Goal: Task Accomplishment & Management: Complete application form

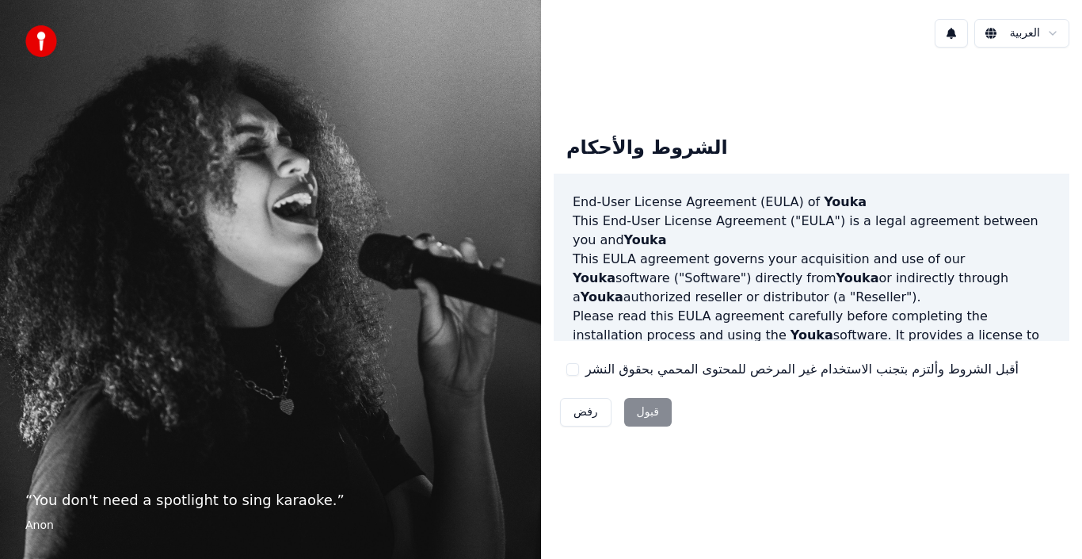
click at [636, 382] on div "الشروط والأحكام End-User License Agreement ([PERSON_NAME]) of Youka This End-Us…" at bounding box center [812, 278] width 516 height 310
click at [663, 420] on div "رفض قبول" at bounding box center [616, 411] width 124 height 41
click at [659, 409] on div "رفض قبول" at bounding box center [616, 411] width 124 height 41
click at [646, 410] on div "رفض قبول" at bounding box center [616, 411] width 124 height 41
click at [607, 371] on label "أقبل الشروط وألتزم بتجنب الاستخدام غير المرخص للمحتوى المحمي بحقوق النشر" at bounding box center [801, 369] width 433 height 19
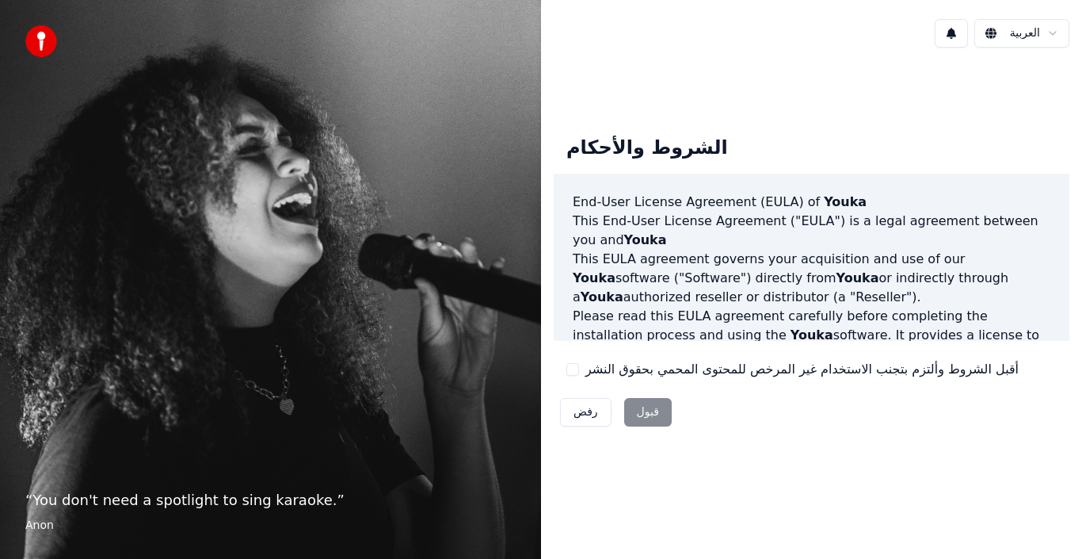
click at [579, 371] on button "أقبل الشروط وألتزم بتجنب الاستخدام غير المرخص للمحتوى المحمي بحقوق النشر" at bounding box center [572, 369] width 13 height 13
click at [634, 410] on button "قبول" at bounding box center [648, 412] width 48 height 29
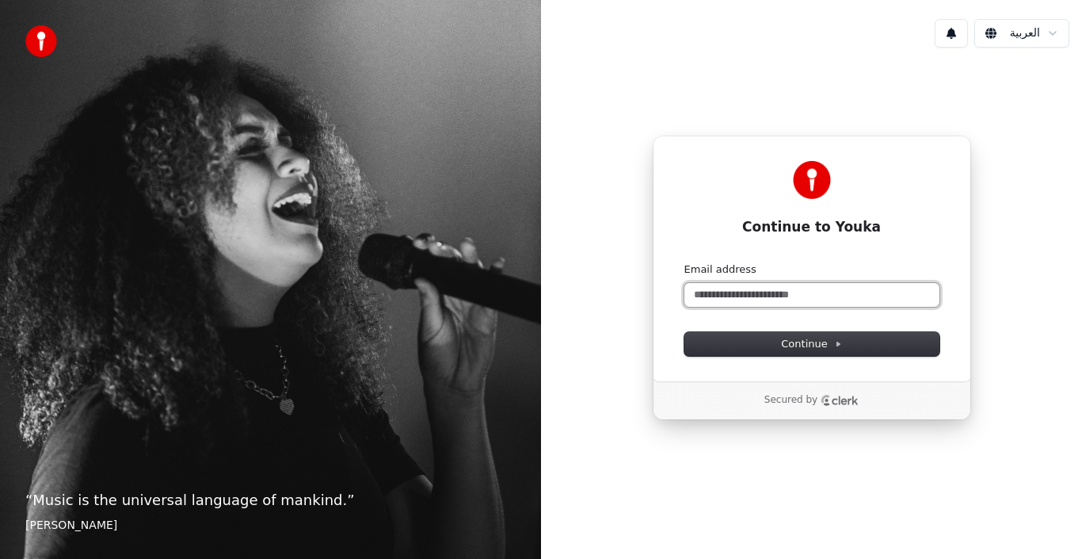
click at [783, 293] on input "Email address" at bounding box center [812, 295] width 255 height 24
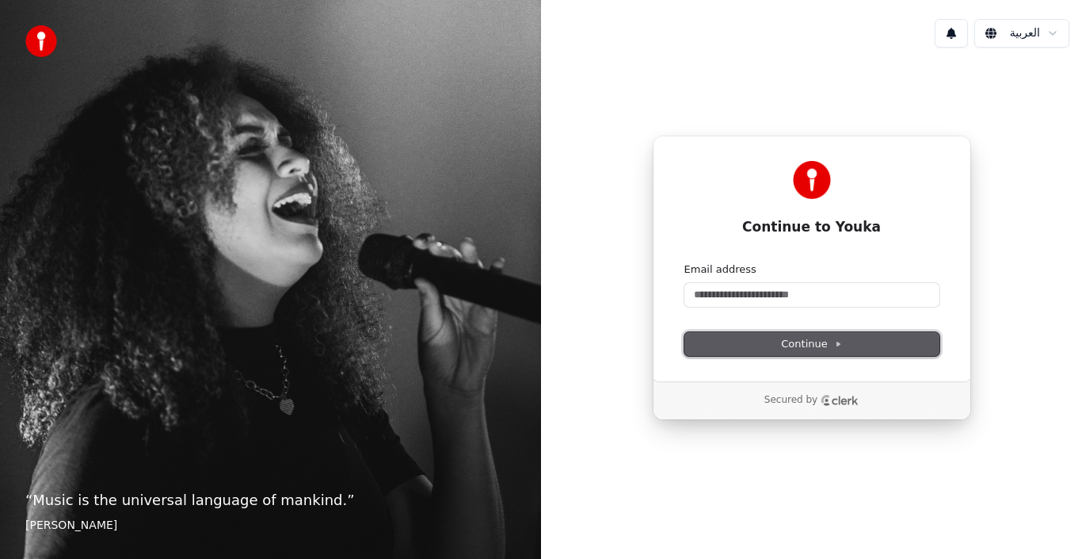
click at [797, 349] on span "Continue" at bounding box center [811, 344] width 60 height 14
click at [836, 414] on div "Secured by" at bounding box center [812, 400] width 317 height 38
click at [836, 406] on div "Secured by" at bounding box center [812, 400] width 94 height 13
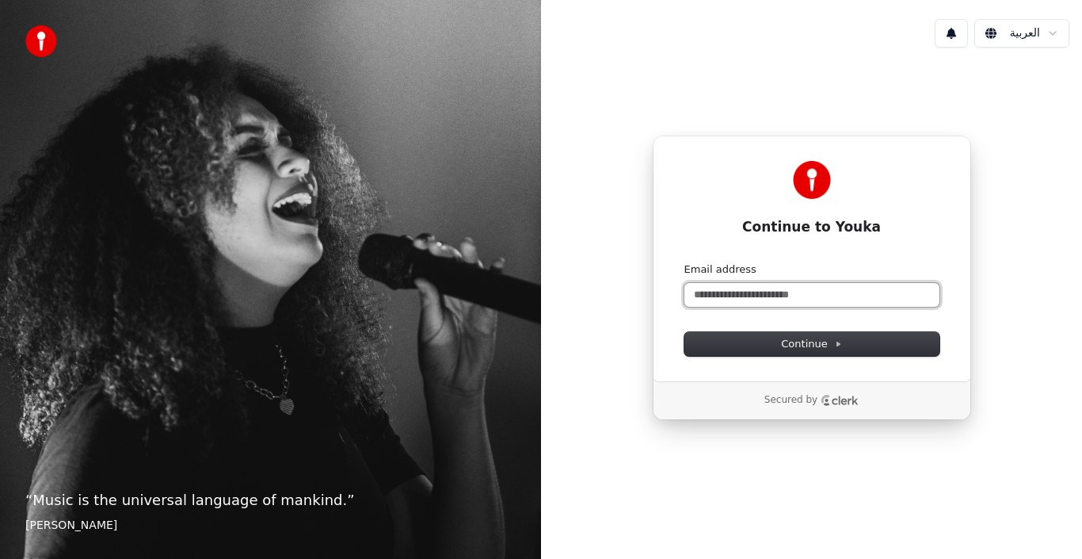
click at [776, 299] on input "Email address" at bounding box center [812, 295] width 255 height 24
click at [836, 405] on icon "Clerk logo" at bounding box center [840, 400] width 38 height 11
click at [755, 288] on input "Email address" at bounding box center [812, 295] width 255 height 24
click at [685, 262] on button "submit" at bounding box center [685, 262] width 0 height 0
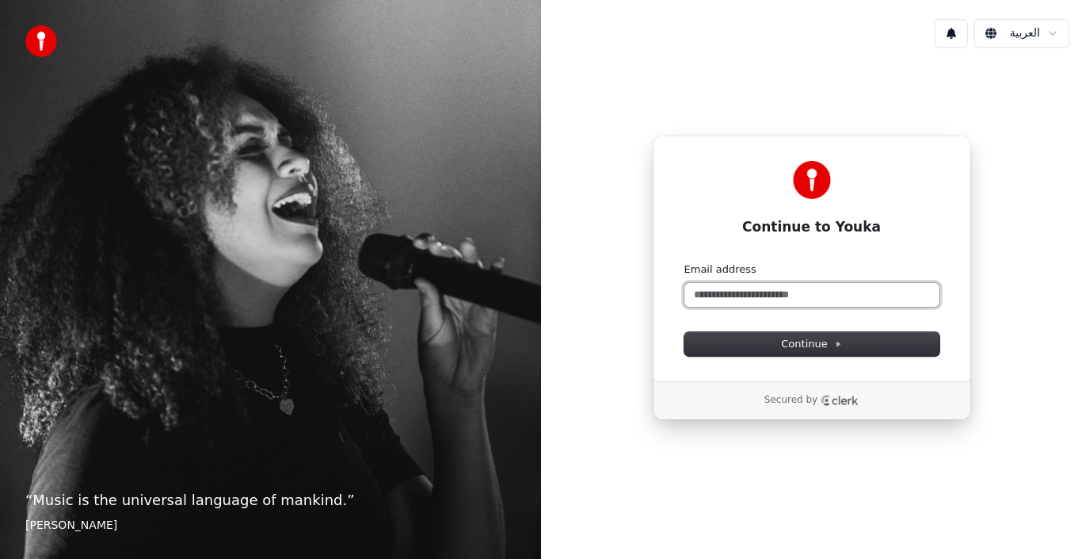
click at [685, 262] on button "submit" at bounding box center [685, 262] width 0 height 0
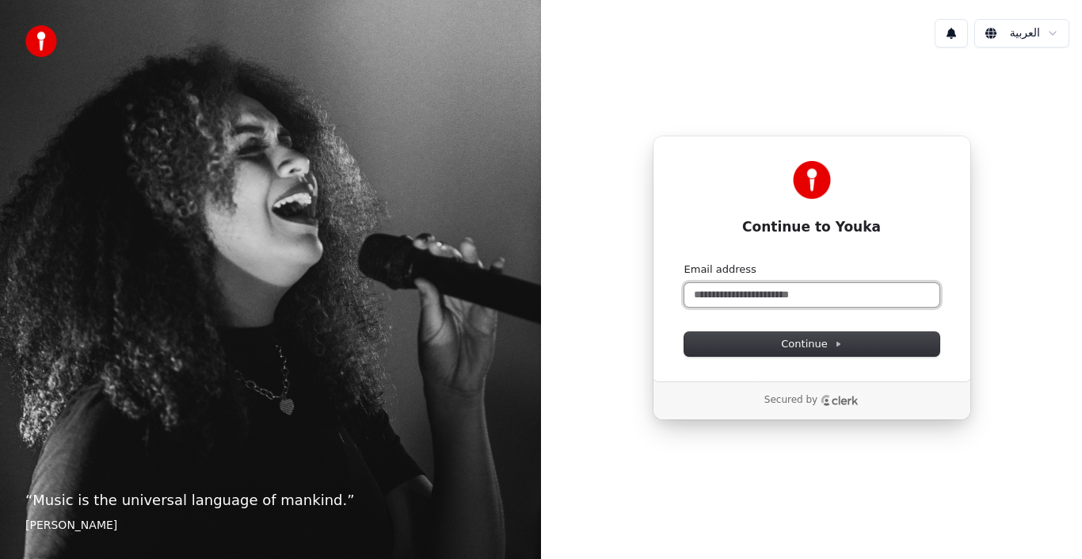
click at [685, 262] on button "submit" at bounding box center [685, 262] width 0 height 0
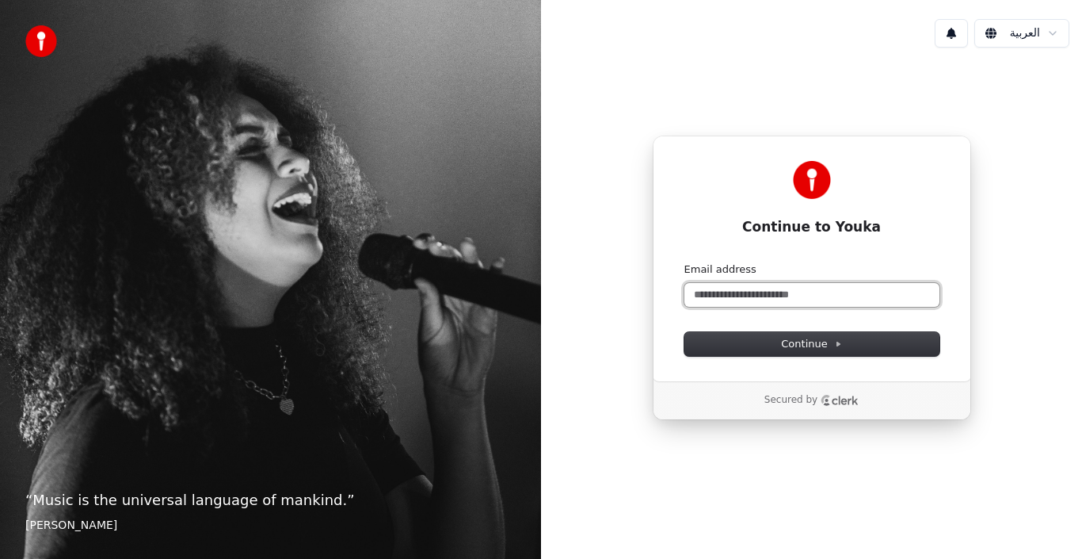
click at [685, 262] on button "submit" at bounding box center [685, 262] width 0 height 0
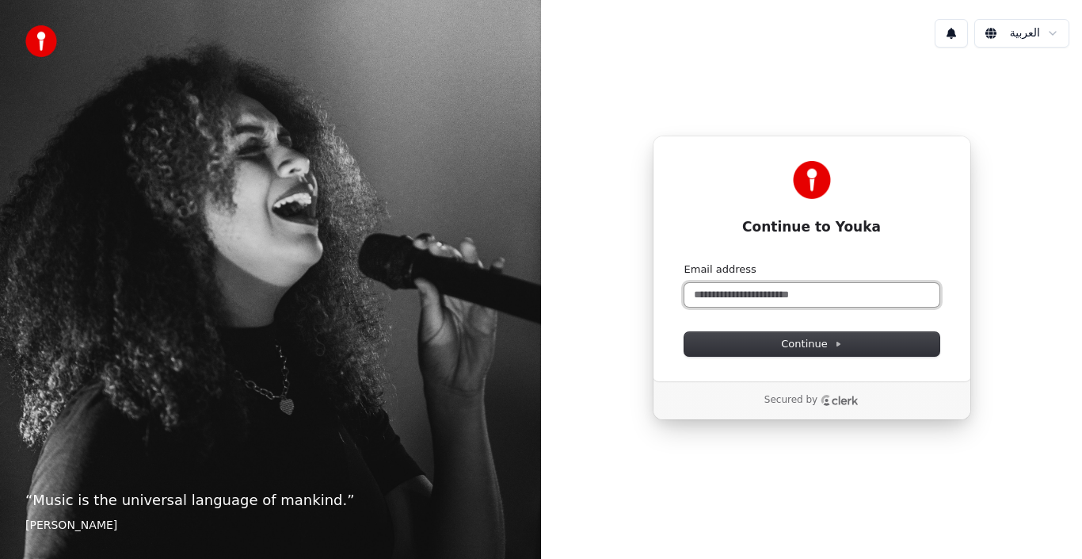
click at [685, 262] on button "submit" at bounding box center [685, 262] width 0 height 0
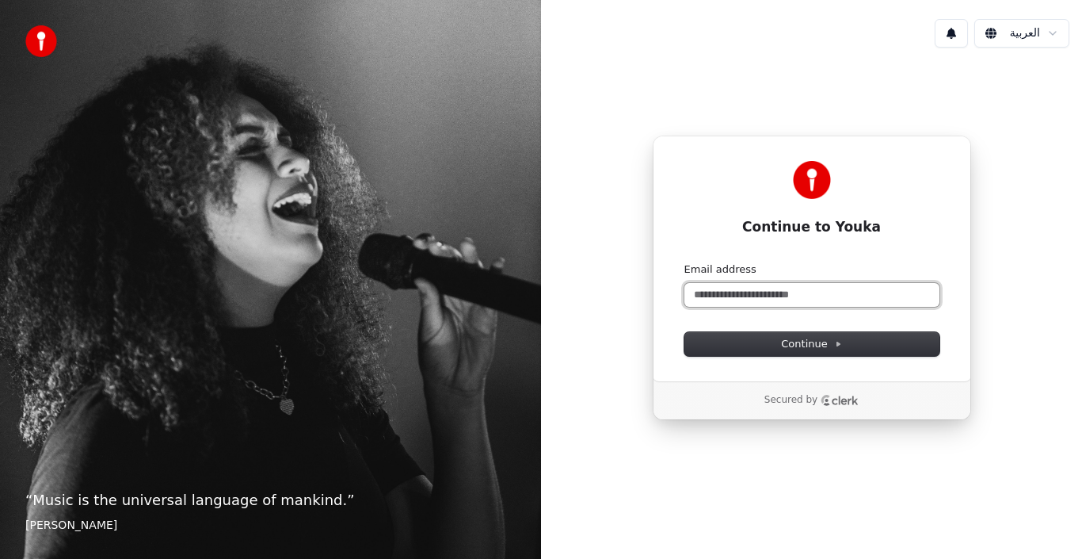
click at [685, 262] on button "submit" at bounding box center [685, 262] width 0 height 0
